Goal: Information Seeking & Learning: Learn about a topic

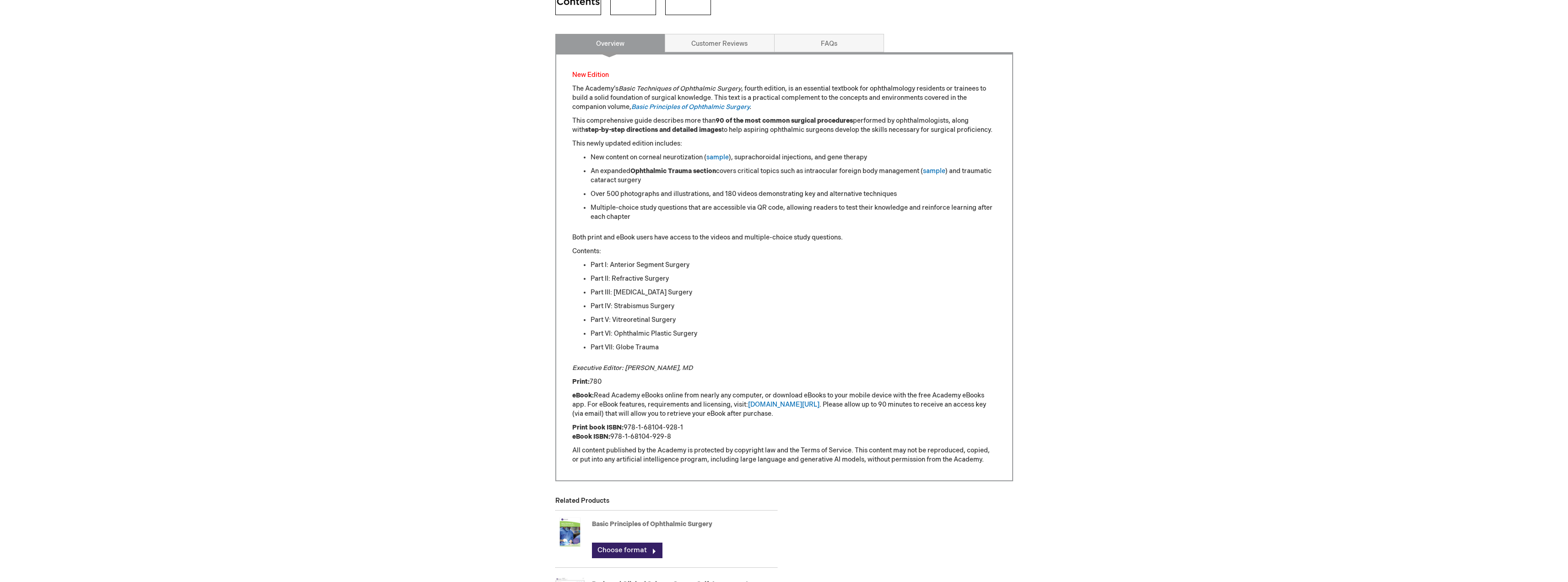
scroll to position [580, 0]
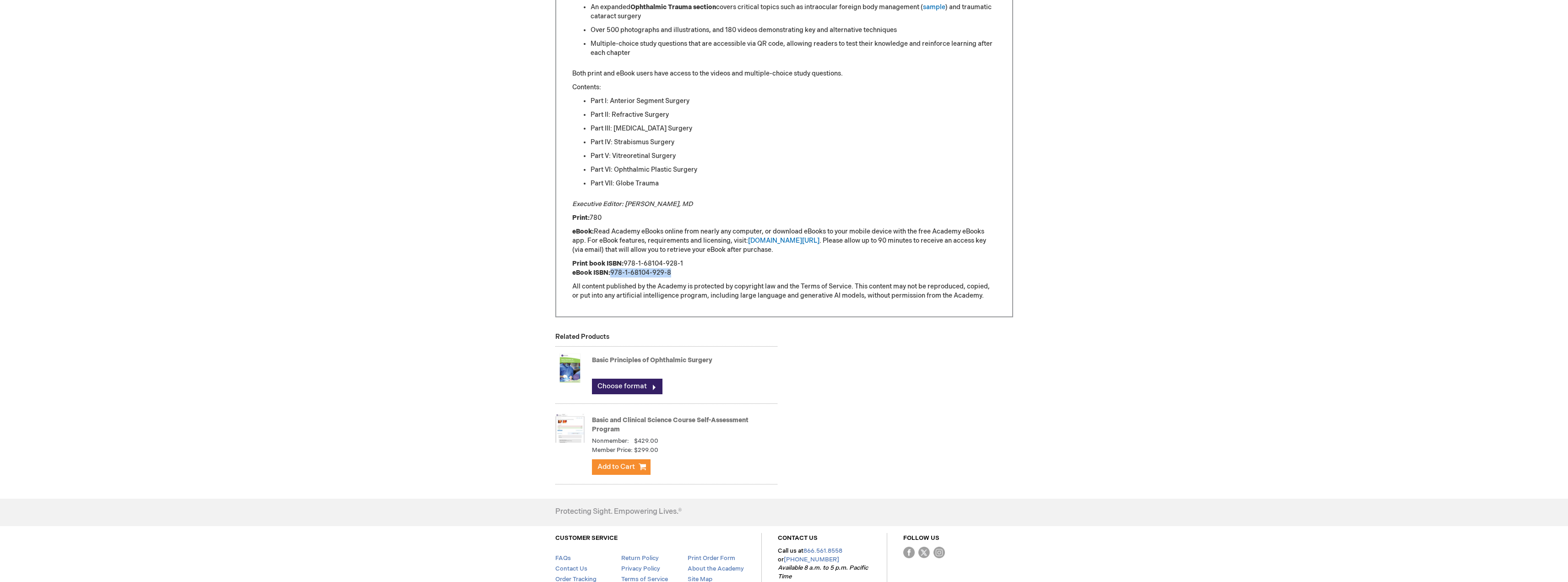
drag, startPoint x: 676, startPoint y: 273, endPoint x: 612, endPoint y: 273, distance: 64.0
click at [612, 273] on p "Print book ISBN: 978-1-68104-928-1 eBook ISBN: 978-1-68104-929-8" at bounding box center [784, 268] width 424 height 18
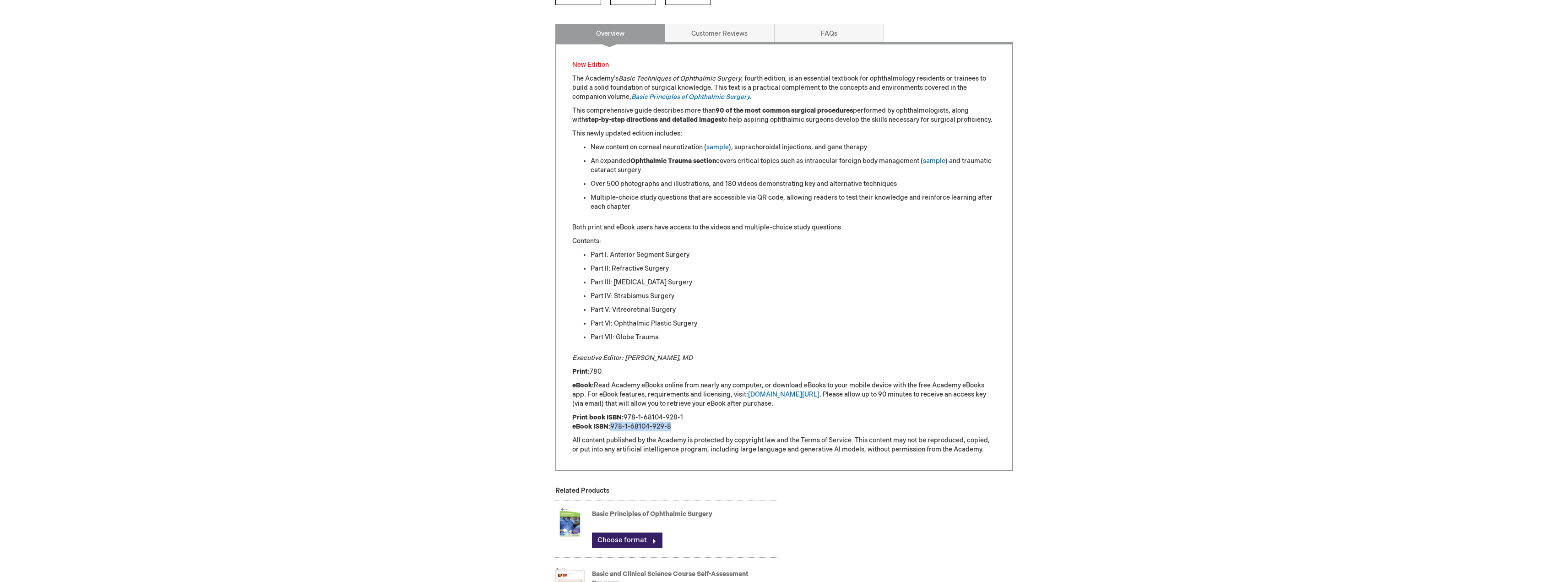
scroll to position [214, 0]
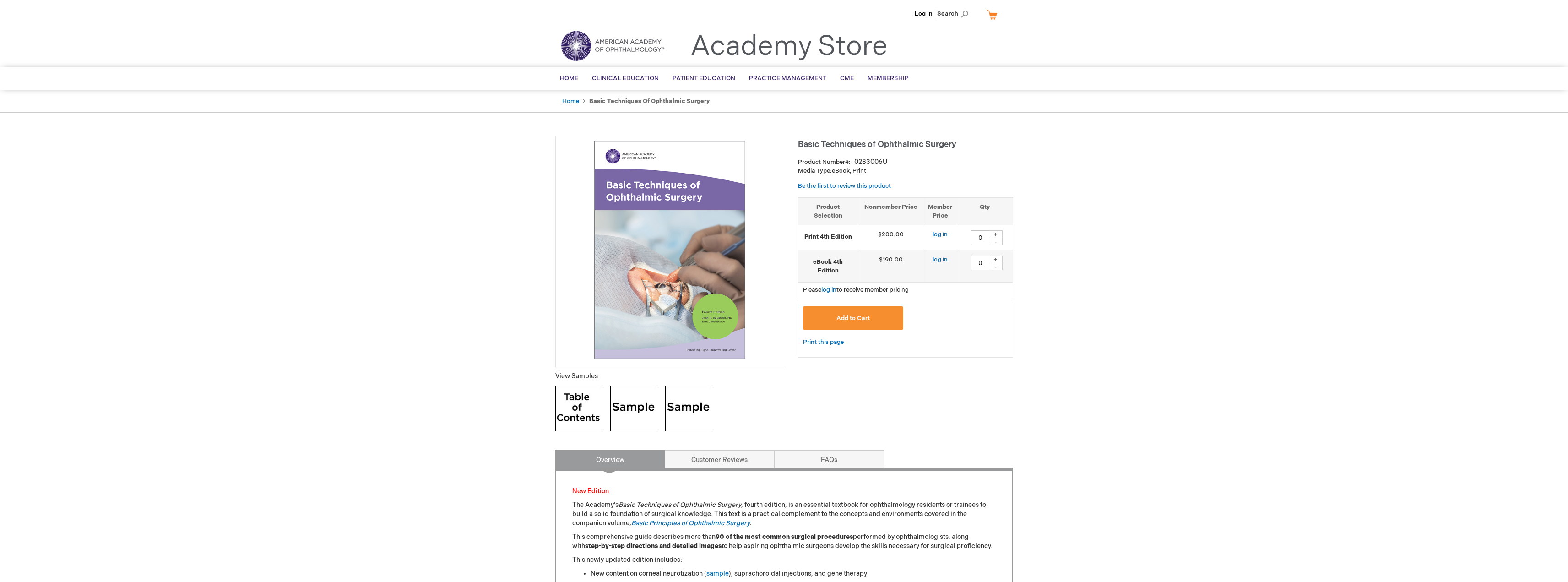
click at [632, 415] on img at bounding box center [633, 408] width 46 height 46
drag, startPoint x: 954, startPoint y: 142, endPoint x: 800, endPoint y: 140, distance: 154.0
click at [800, 140] on h1 "Basic Techniques of Ophthalmic Surgery" at bounding box center [905, 143] width 215 height 15
